Goal: Navigation & Orientation: Find specific page/section

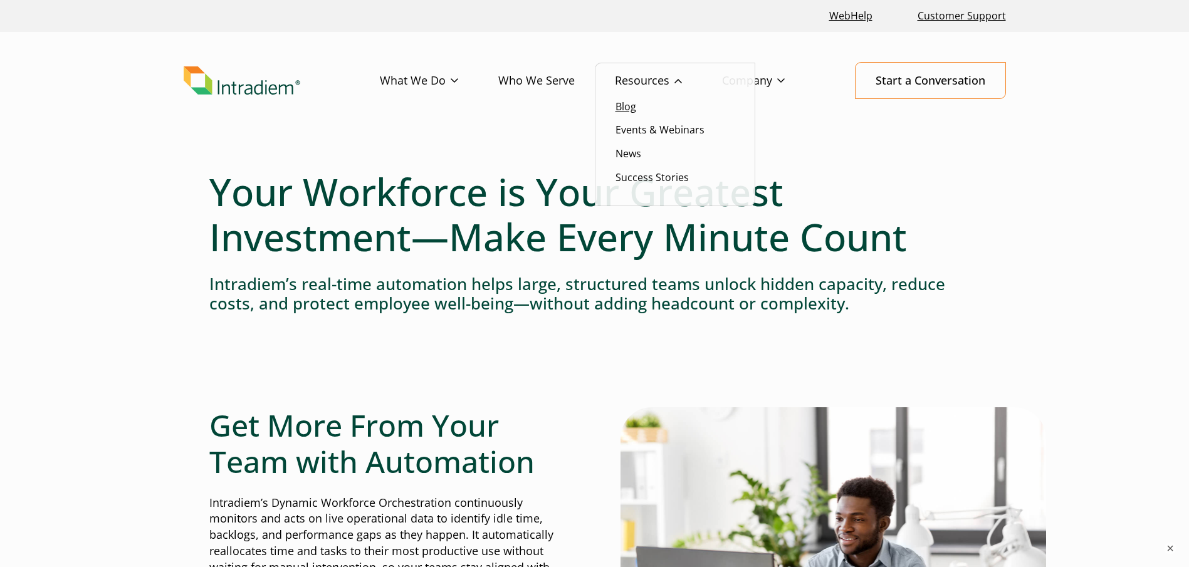
click at [631, 105] on link "Blog" at bounding box center [626, 107] width 21 height 14
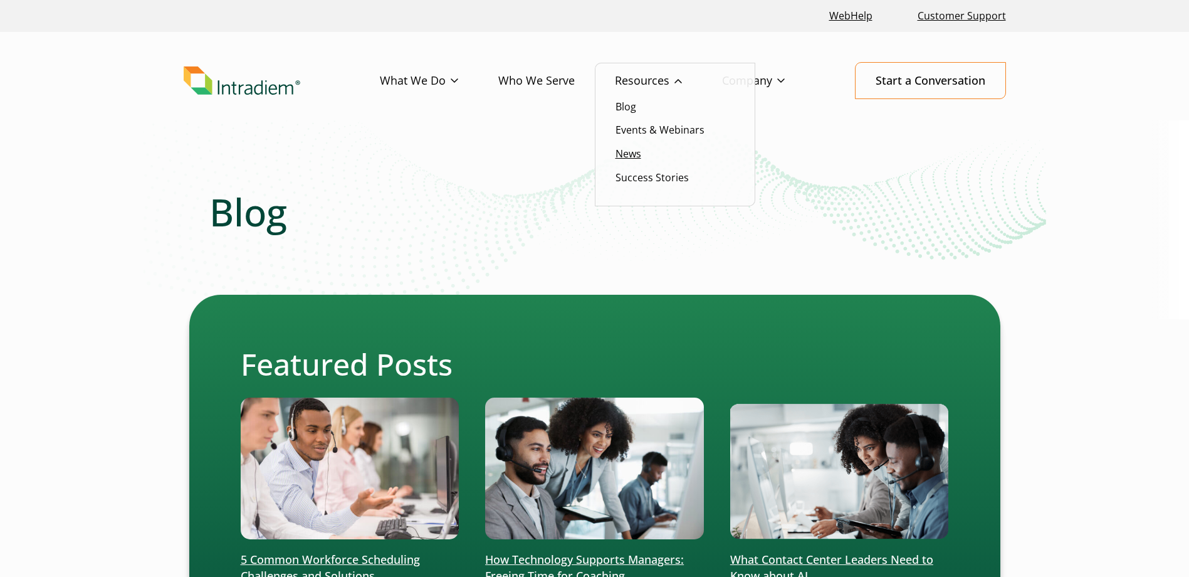
click at [634, 157] on link "News" at bounding box center [629, 154] width 26 height 14
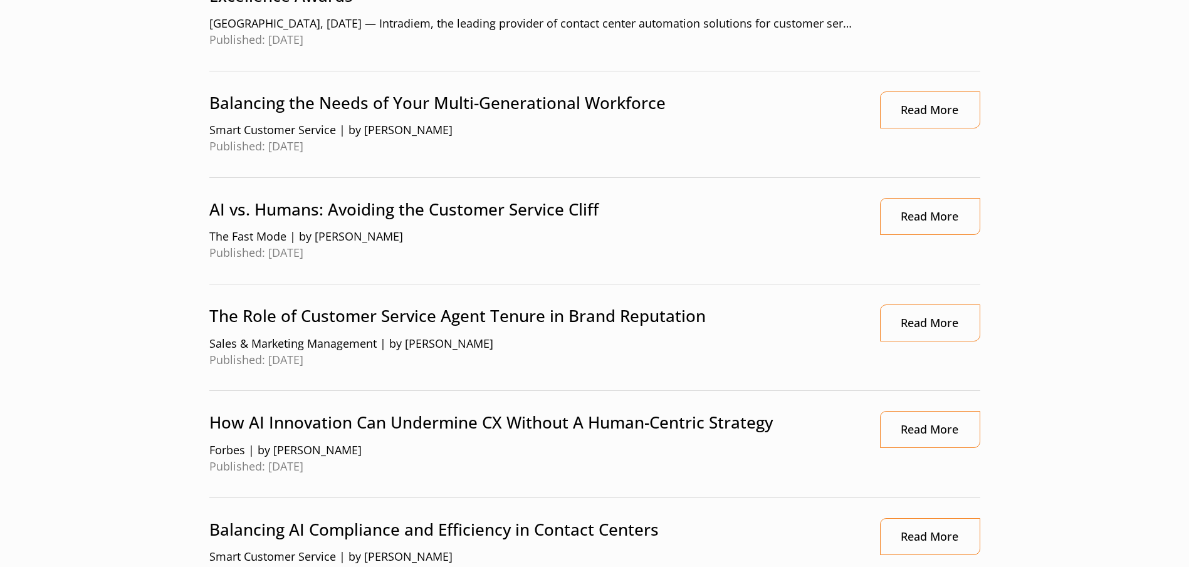
scroll to position [1254, 0]
